Goal: Task Accomplishment & Management: Use online tool/utility

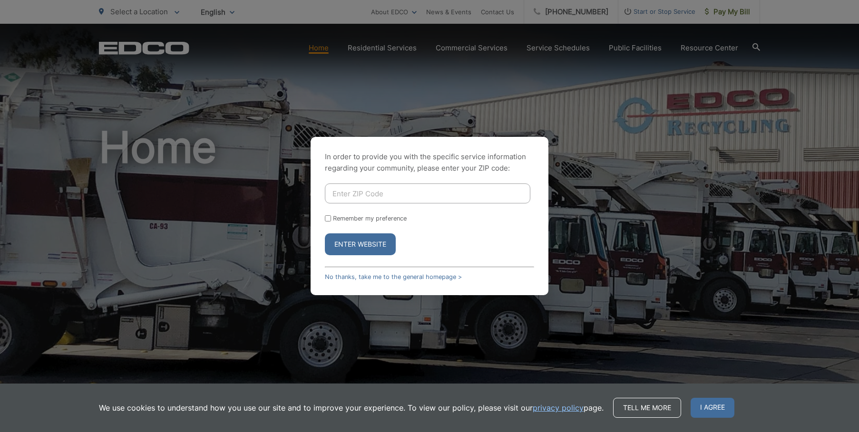
type input "92078"
click at [329, 220] on input "Remember my preference" at bounding box center [328, 219] width 6 height 6
checkbox input "true"
click at [371, 245] on button "Enter Website" at bounding box center [360, 245] width 71 height 22
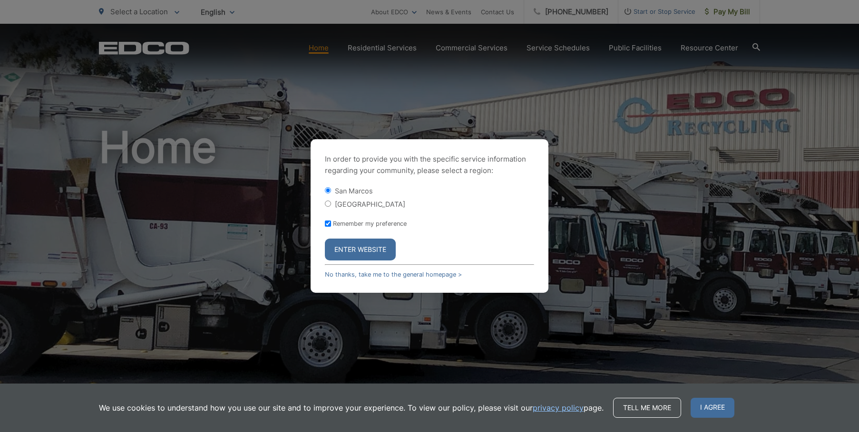
click at [375, 255] on button "Enter Website" at bounding box center [360, 250] width 71 height 22
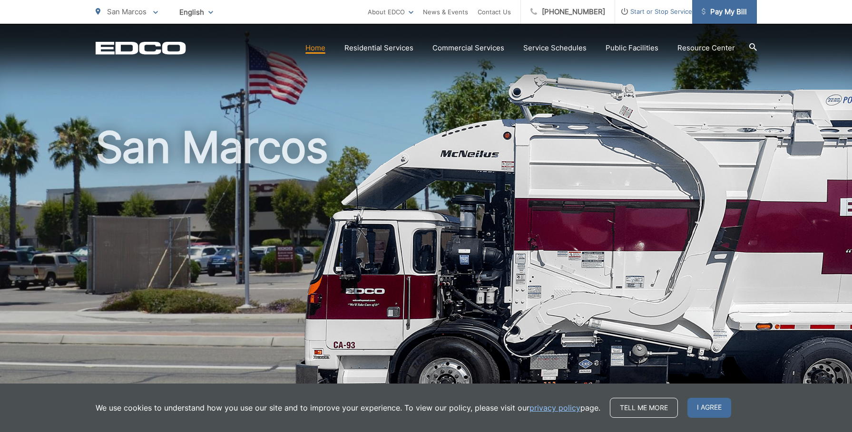
click at [720, 11] on span "Pay My Bill" at bounding box center [724, 11] width 45 height 11
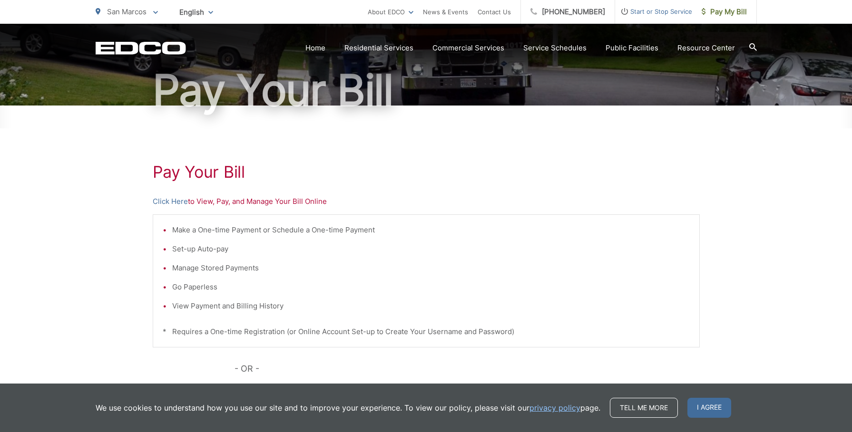
scroll to position [98, 0]
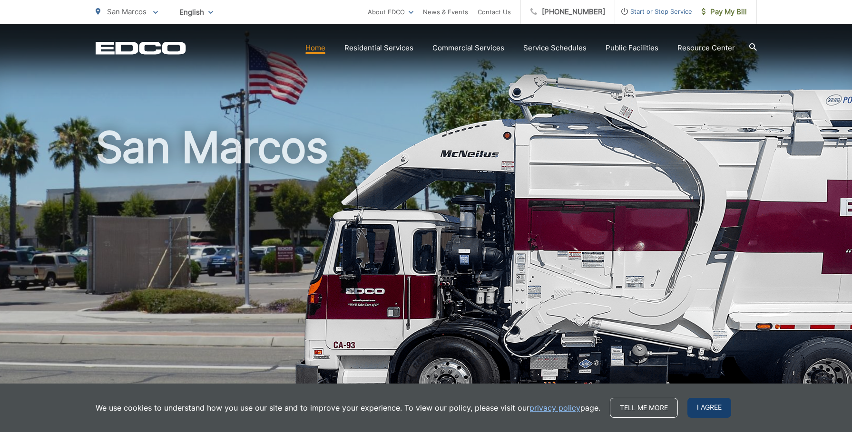
click at [701, 408] on span "I agree" at bounding box center [709, 408] width 44 height 20
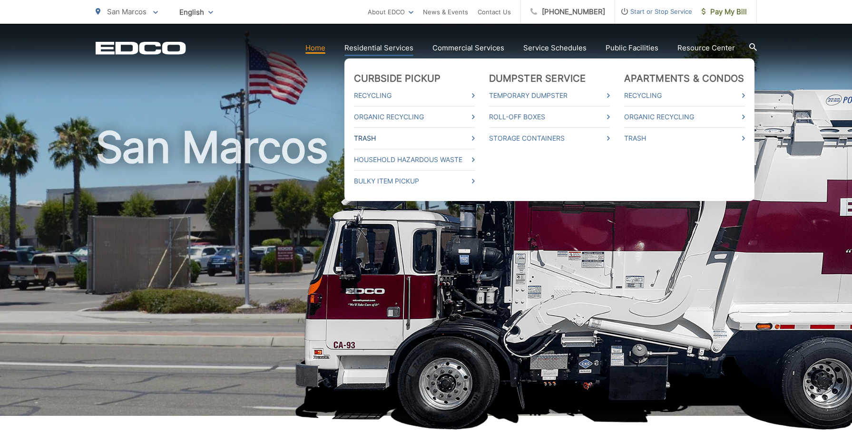
click at [372, 137] on link "Trash" at bounding box center [414, 138] width 121 height 11
